Goal: Transaction & Acquisition: Purchase product/service

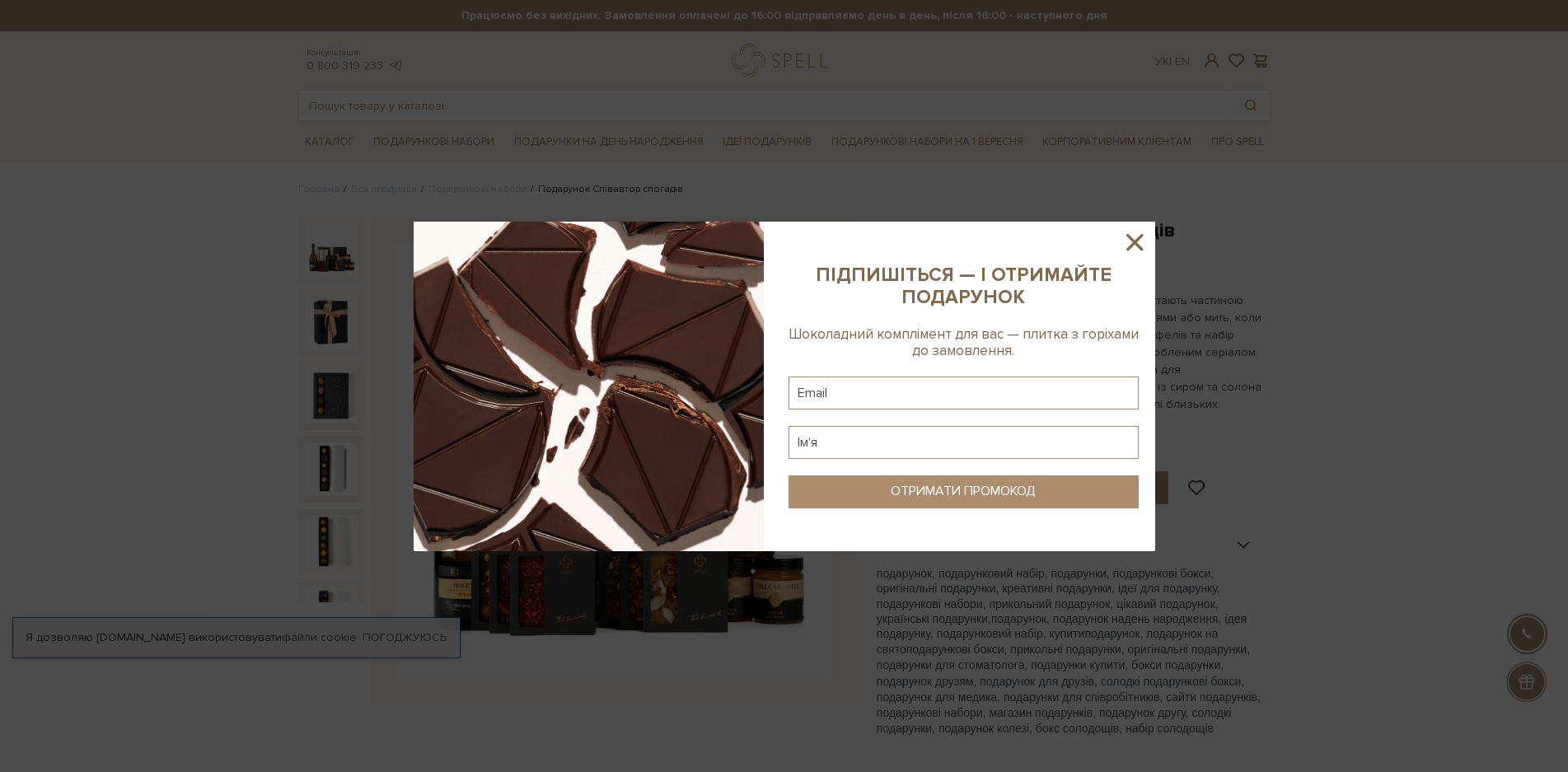
click at [1133, 244] on icon at bounding box center [1134, 243] width 17 height 17
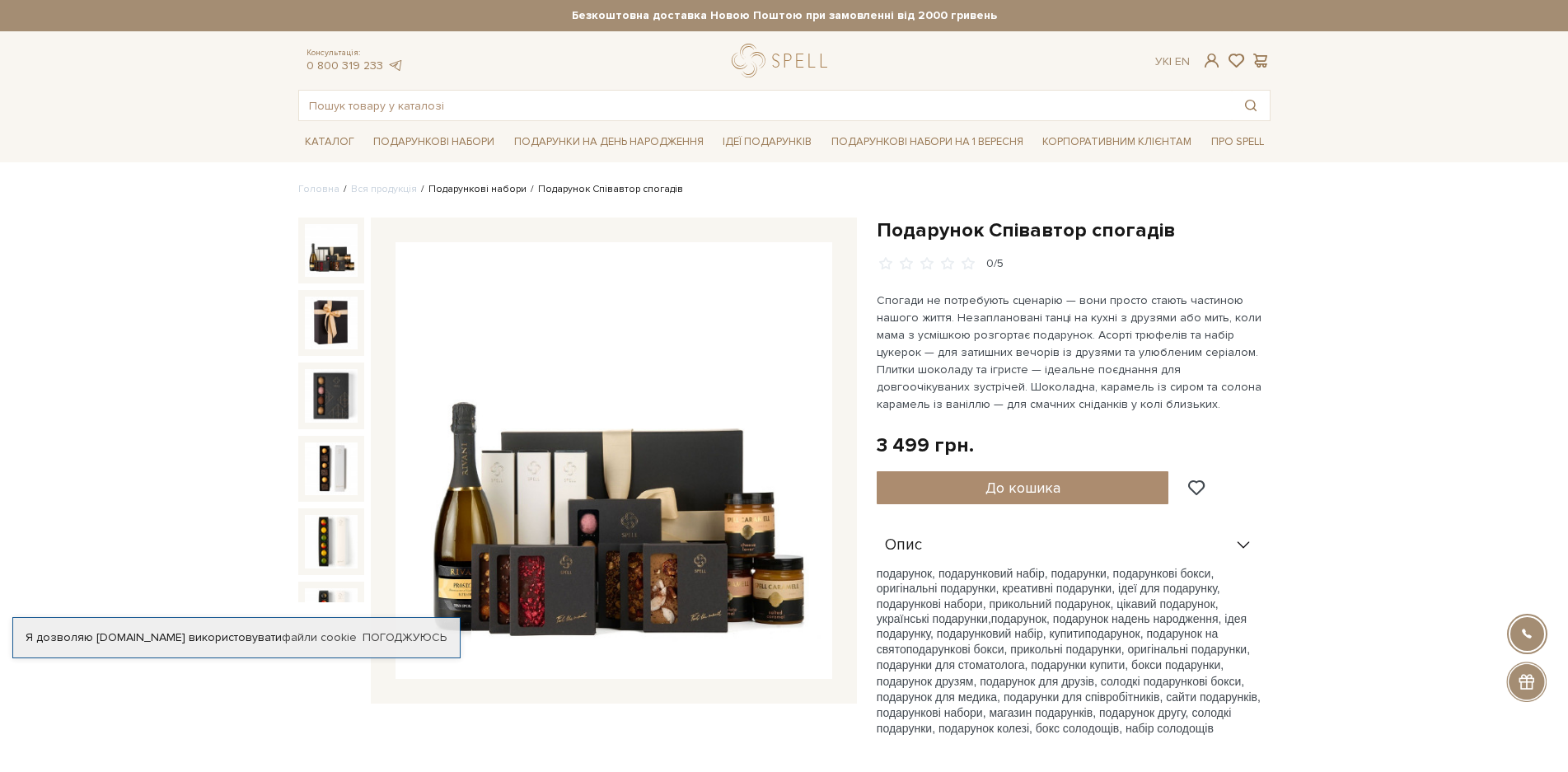
click at [463, 184] on link "Подарункові набори" at bounding box center [477, 188] width 98 height 12
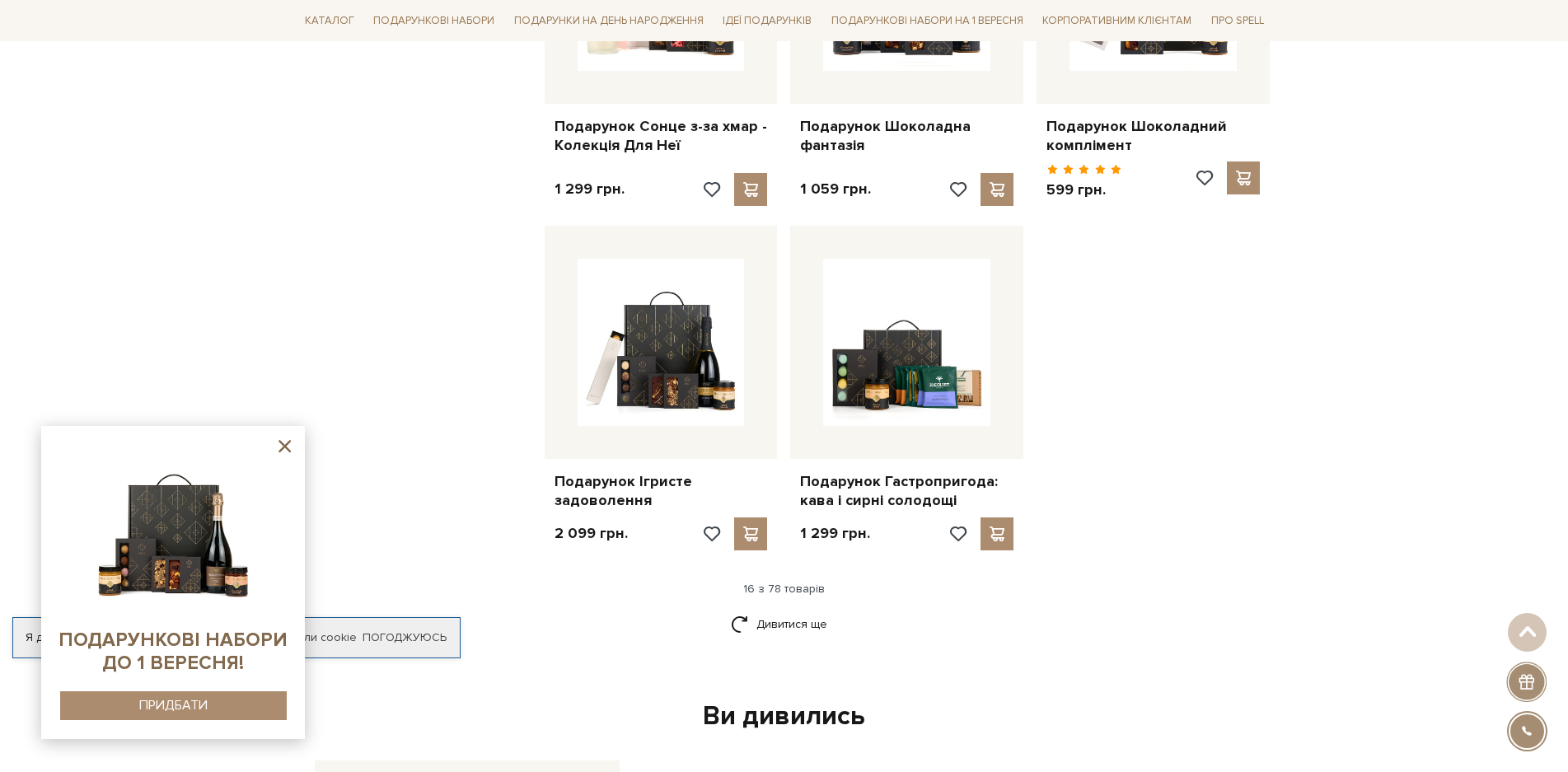
scroll to position [1896, 0]
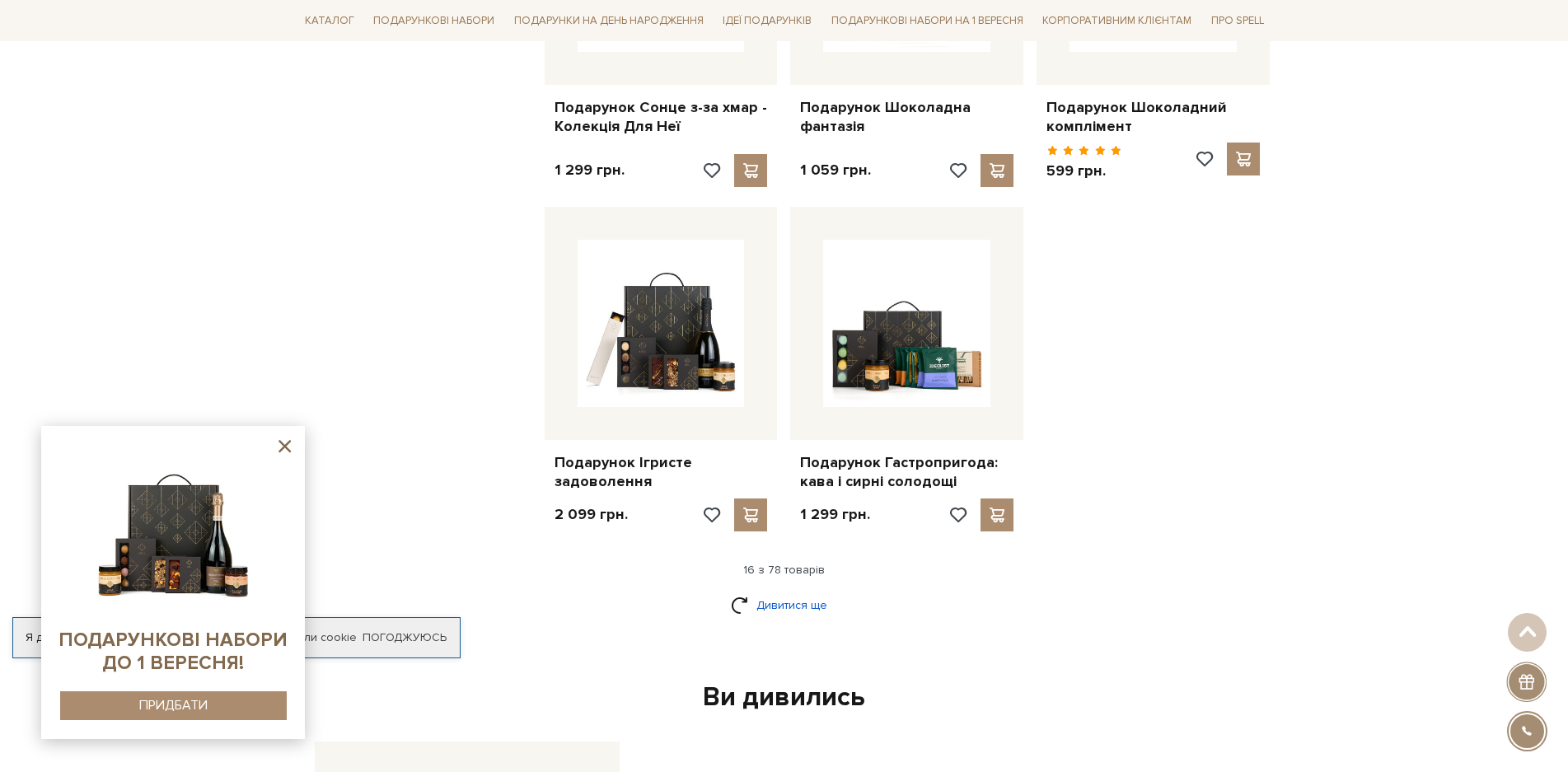
click at [778, 607] on link "Дивитися ще" at bounding box center [784, 605] width 107 height 28
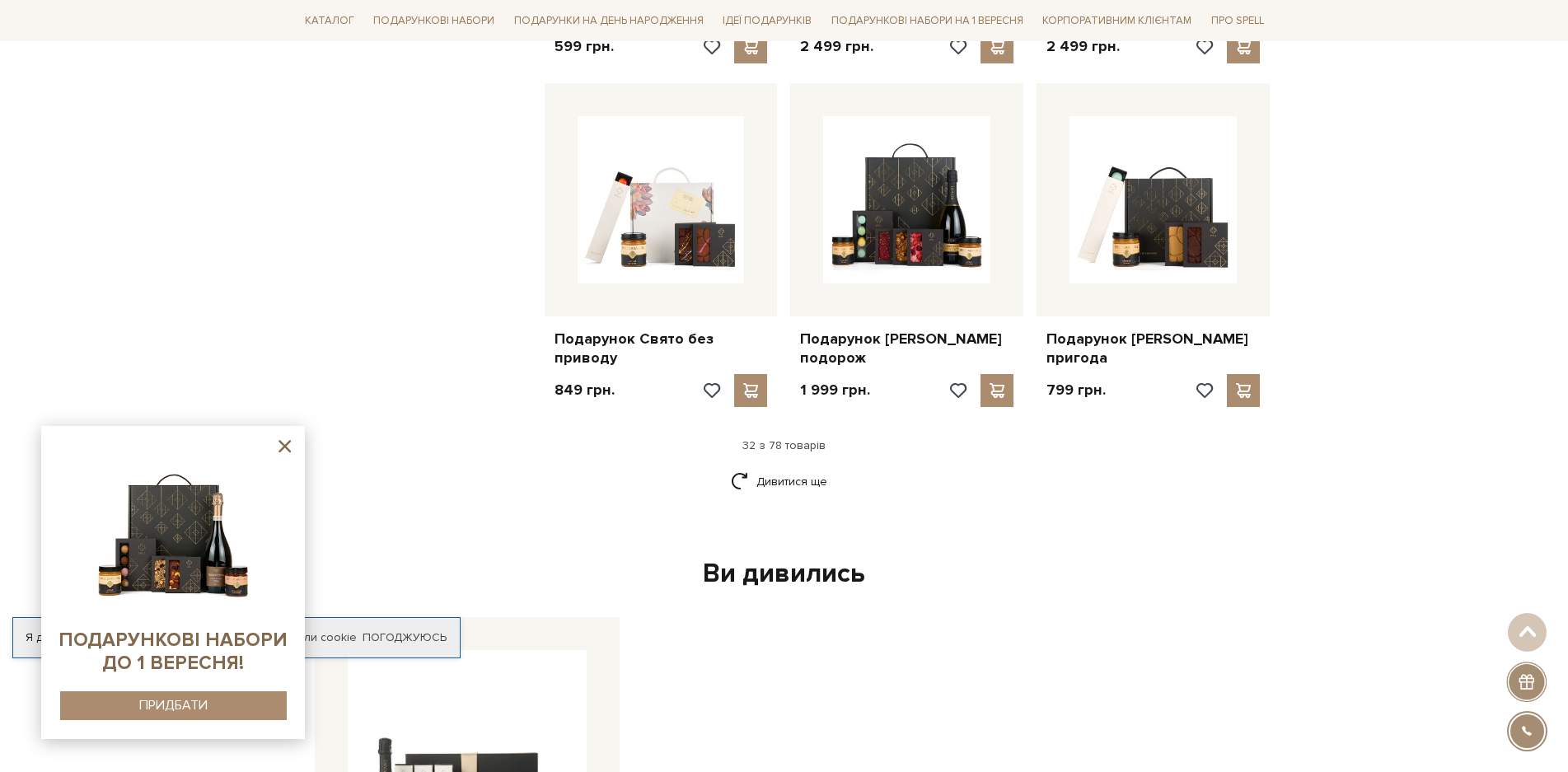
scroll to position [3709, 0]
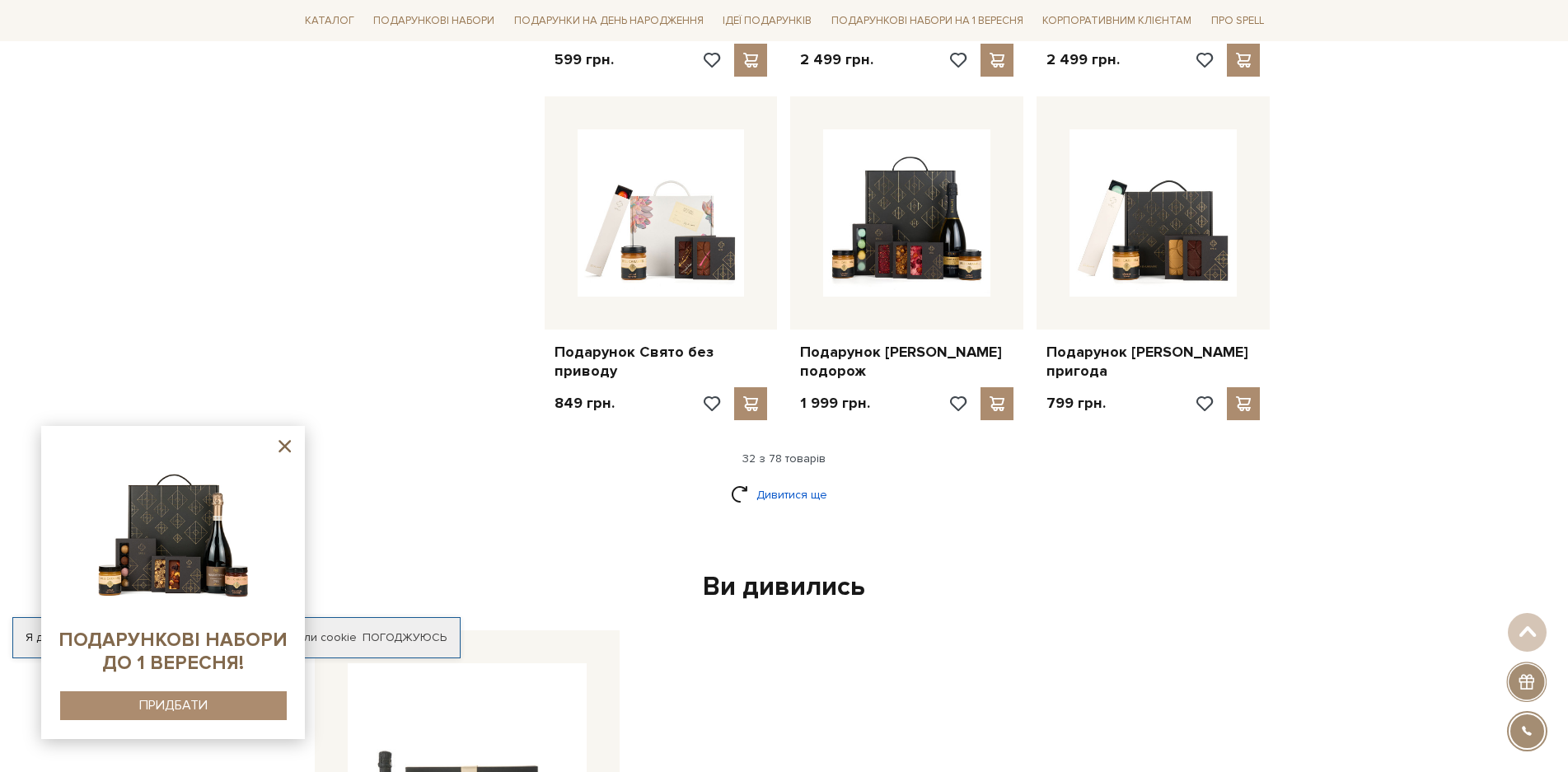
click at [803, 490] on link "Дивитися ще" at bounding box center [784, 494] width 107 height 28
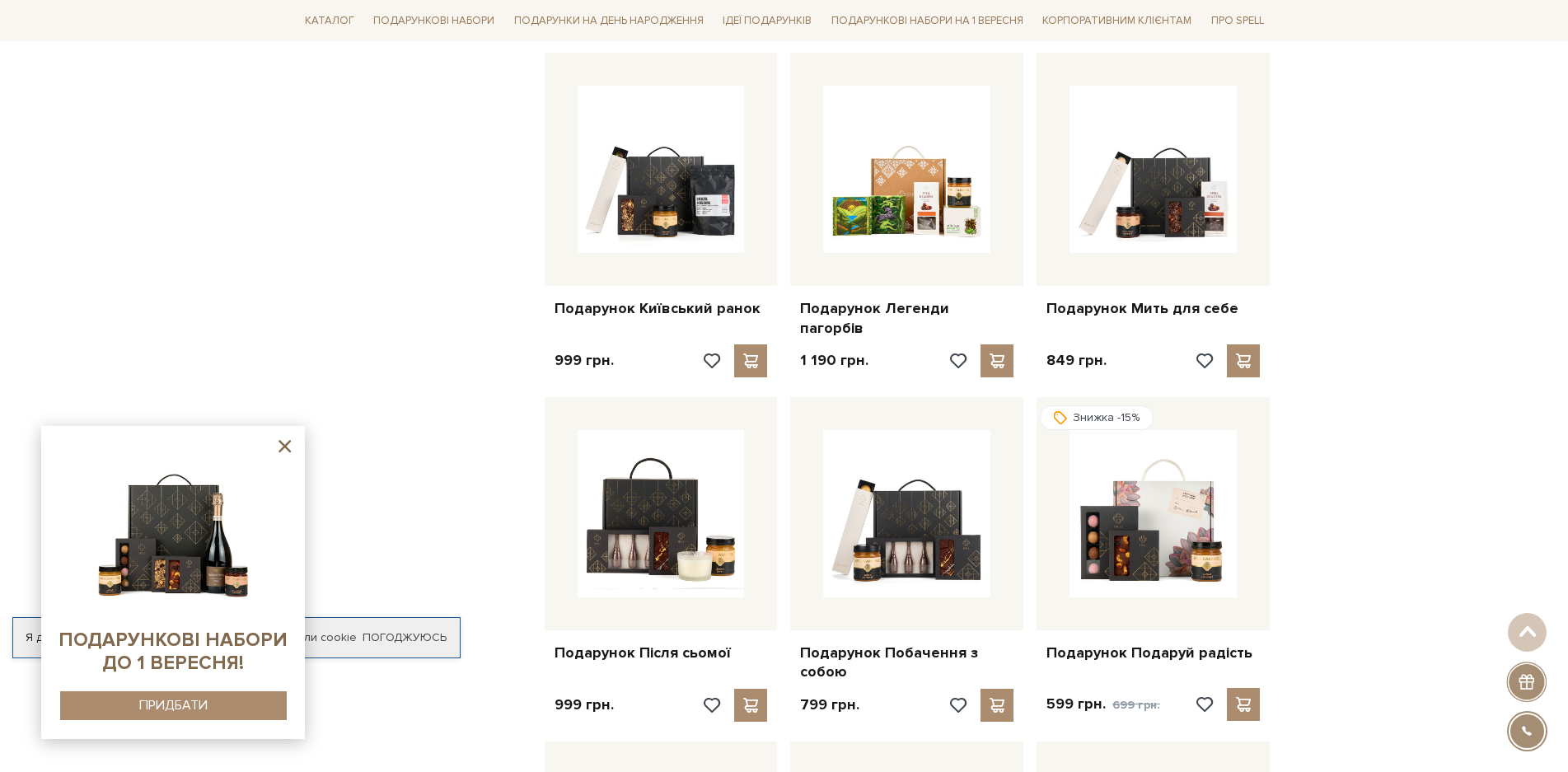
scroll to position [3297, 0]
